Goal: Navigation & Orientation: Go to known website

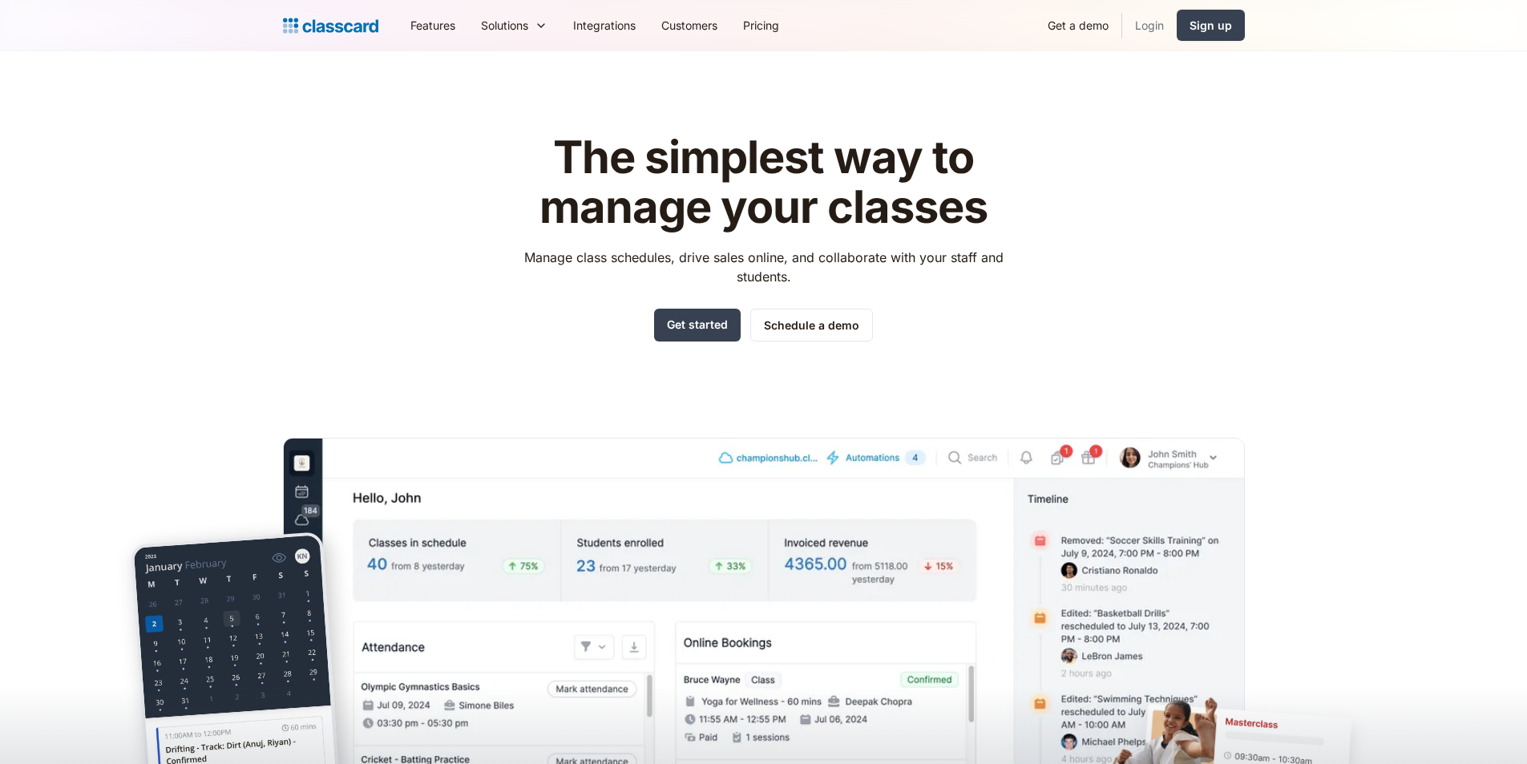
click at [1152, 22] on link "Login" at bounding box center [1149, 25] width 55 height 36
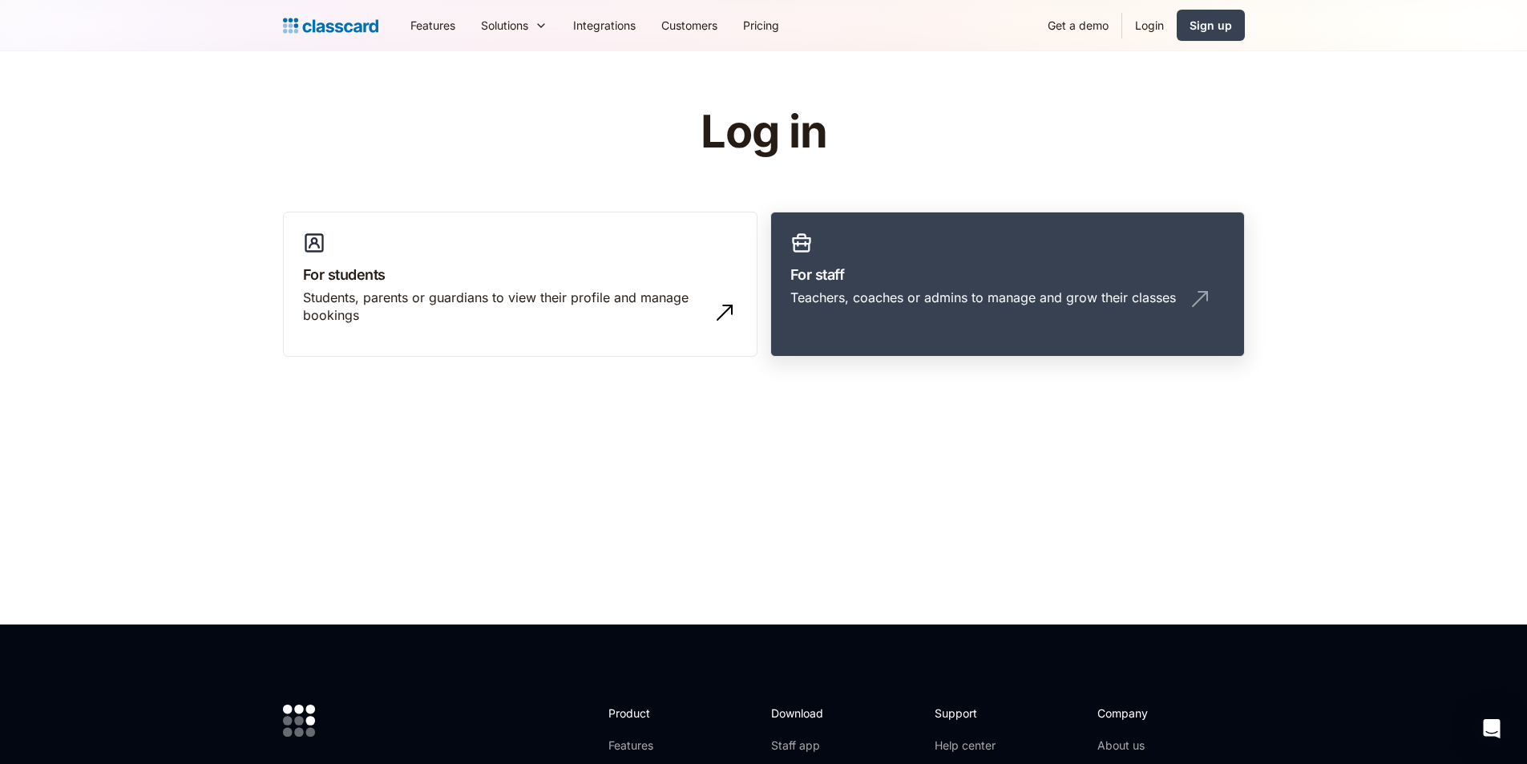
click at [943, 306] on div "Teachers, coaches or admins to manage and grow their classes" at bounding box center [1007, 304] width 435 height 30
